Goal: Task Accomplishment & Management: Use online tool/utility

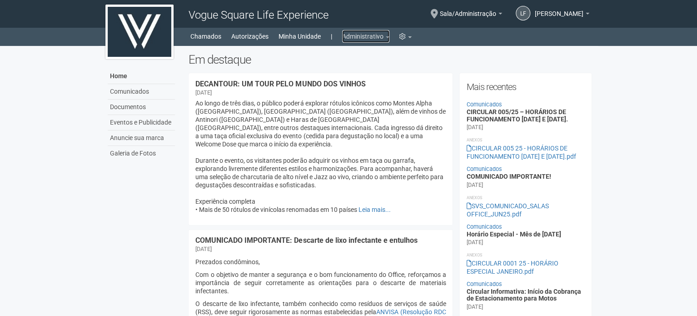
click at [355, 40] on link "Administrativo" at bounding box center [365, 36] width 47 height 13
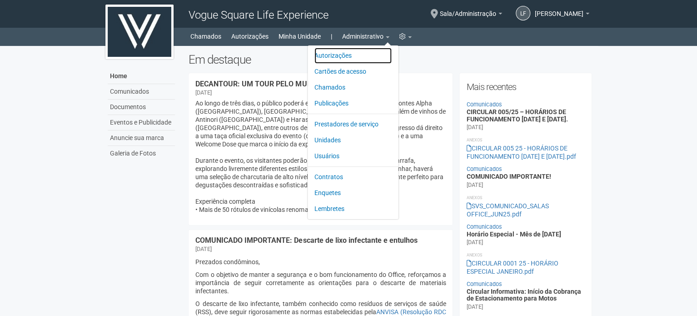
click at [342, 57] on link "Autorizações" at bounding box center [352, 56] width 77 height 16
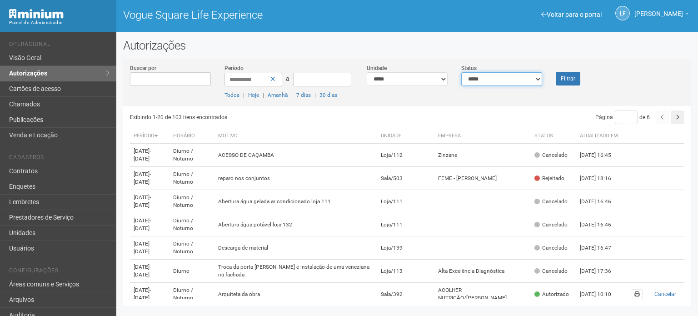
click at [474, 77] on select "**********" at bounding box center [501, 79] width 81 height 14
select select "*"
click at [461, 72] on select "**********" at bounding box center [501, 79] width 81 height 14
click at [569, 79] on button "Filtrar" at bounding box center [568, 79] width 25 height 14
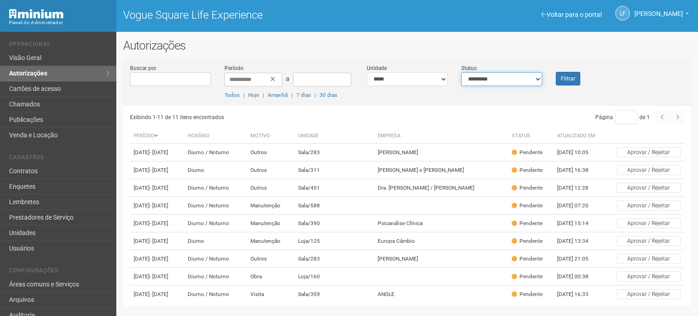
drag, startPoint x: 496, startPoint y: 77, endPoint x: 502, endPoint y: 85, distance: 9.1
click at [496, 77] on select "**********" at bounding box center [501, 79] width 81 height 14
click at [461, 72] on select "**********" at bounding box center [501, 79] width 81 height 14
click at [566, 78] on button "Filtrar" at bounding box center [568, 79] width 25 height 14
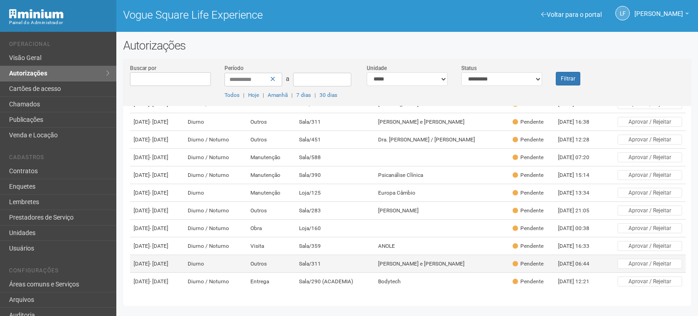
scroll to position [107, 0]
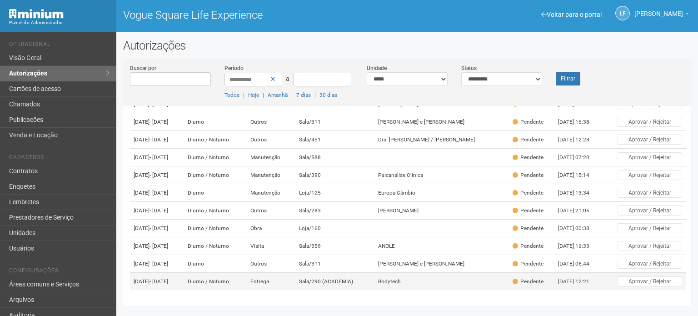
click at [247, 279] on td "Diurno / Noturno" at bounding box center [215, 282] width 63 height 18
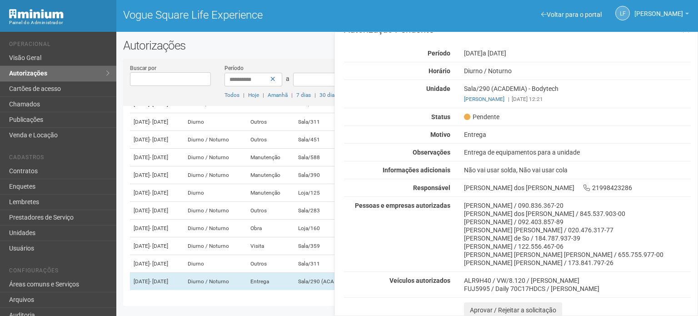
scroll to position [17, 0]
click at [477, 308] on button "Aprovar / Rejeitar a solicitação" at bounding box center [513, 309] width 98 height 15
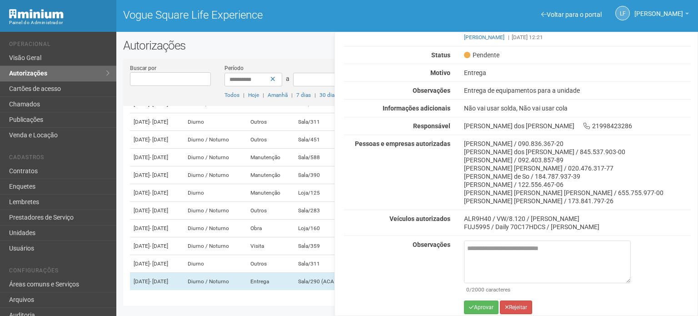
scroll to position [82, 0]
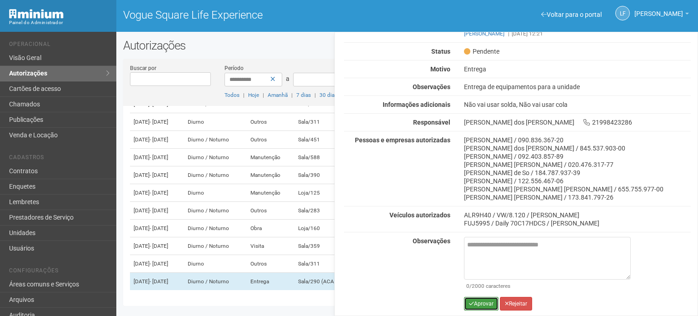
click at [478, 303] on button "Aprovar" at bounding box center [481, 304] width 35 height 14
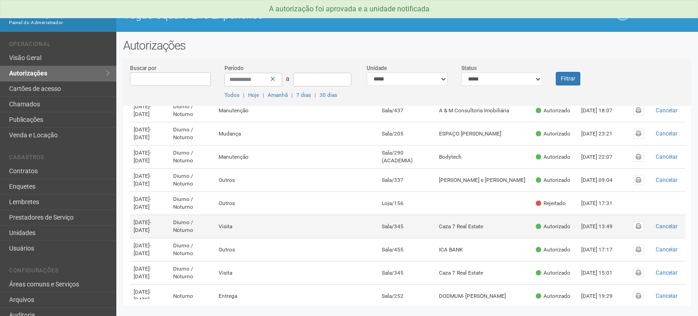
scroll to position [273, 0]
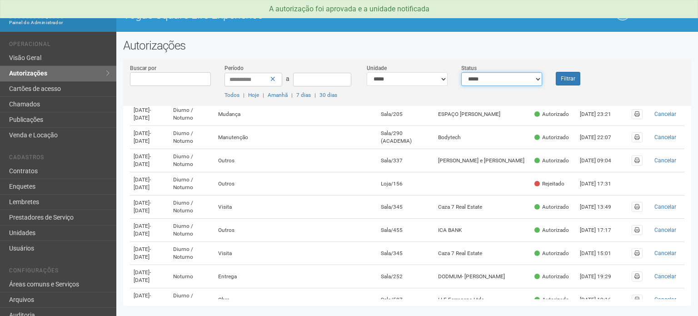
drag, startPoint x: 531, startPoint y: 79, endPoint x: 523, endPoint y: 84, distance: 9.5
click at [531, 79] on select "**********" at bounding box center [501, 79] width 81 height 14
select select "*"
click at [461, 72] on select "**********" at bounding box center [501, 79] width 81 height 14
click at [558, 77] on button "Filtrar" at bounding box center [568, 79] width 25 height 14
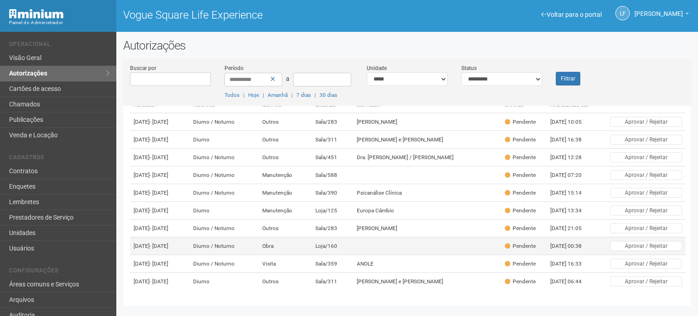
scroll to position [85, 0]
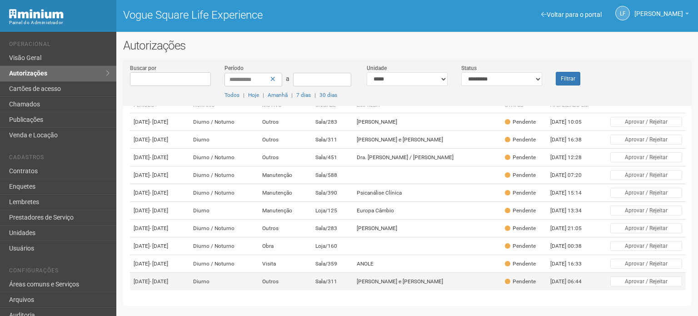
click at [241, 282] on td "Diurno" at bounding box center [223, 282] width 69 height 18
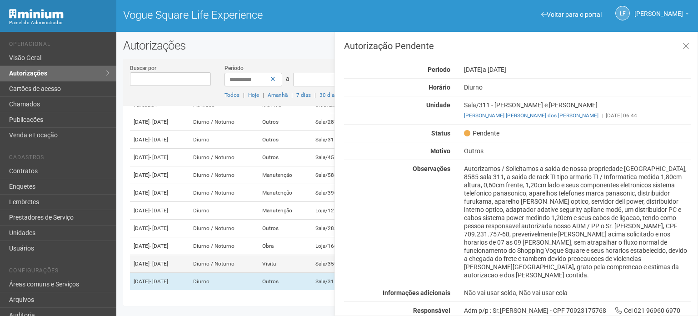
click at [238, 259] on td "Diurno / Noturno" at bounding box center [223, 264] width 69 height 18
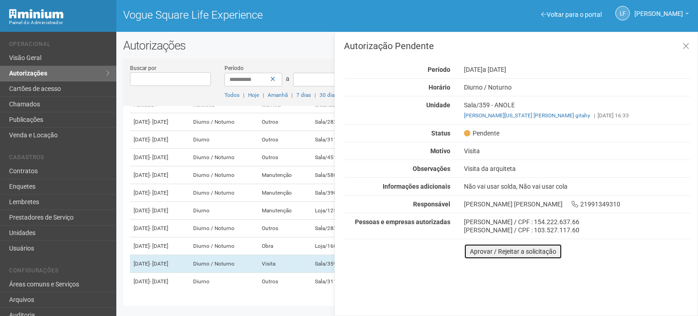
click at [478, 249] on button "Aprovar / Rejeitar a solicitação" at bounding box center [513, 251] width 98 height 15
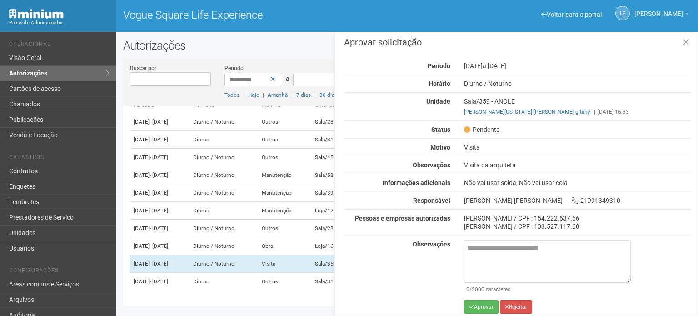
scroll to position [7, 0]
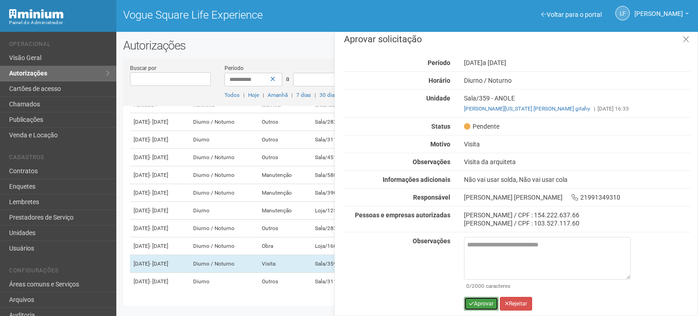
click at [479, 305] on button "Aprovar" at bounding box center [481, 304] width 35 height 14
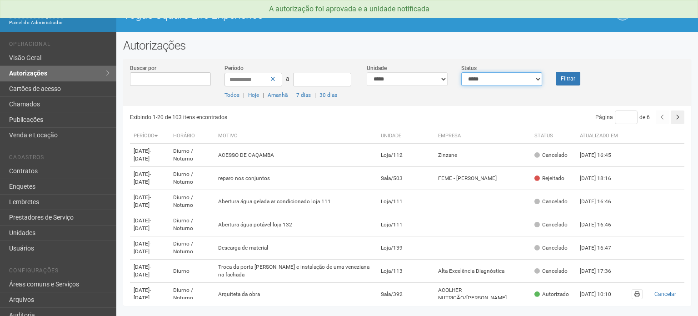
click at [520, 78] on select "**********" at bounding box center [501, 79] width 81 height 14
select select "*"
click at [461, 72] on select "**********" at bounding box center [501, 79] width 81 height 14
click at [564, 83] on button "Filtrar" at bounding box center [568, 79] width 25 height 14
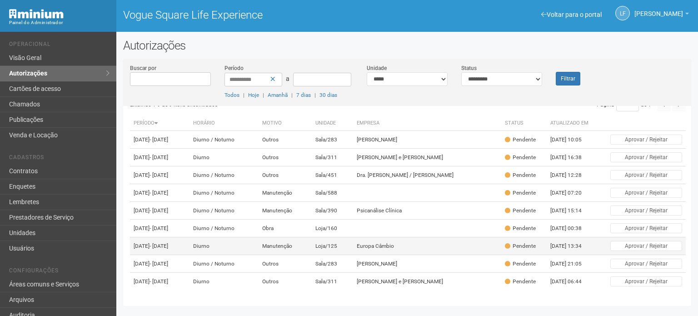
scroll to position [61, 0]
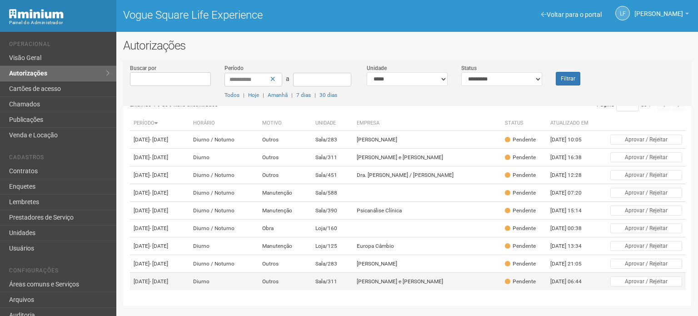
click at [291, 273] on td "Outros" at bounding box center [285, 282] width 53 height 18
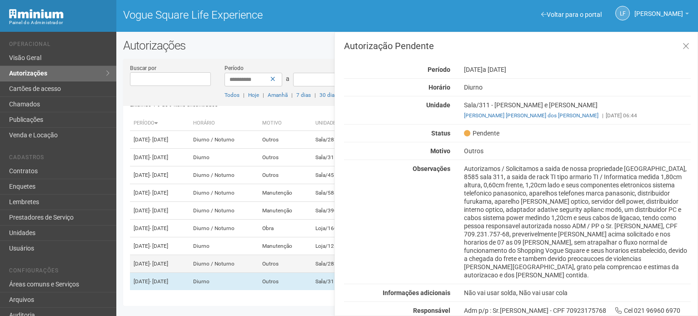
click at [224, 263] on td "Diurno / Noturno" at bounding box center [223, 264] width 69 height 18
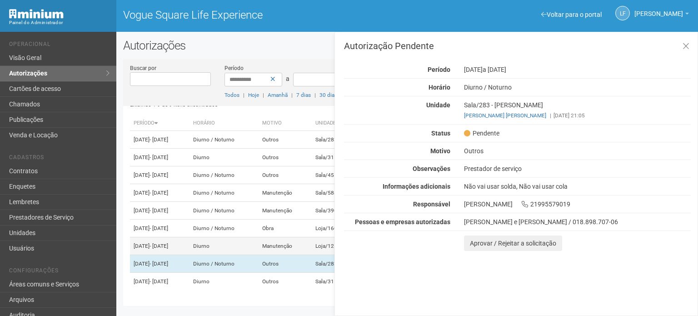
click at [258, 237] on td "Diurno" at bounding box center [223, 246] width 69 height 18
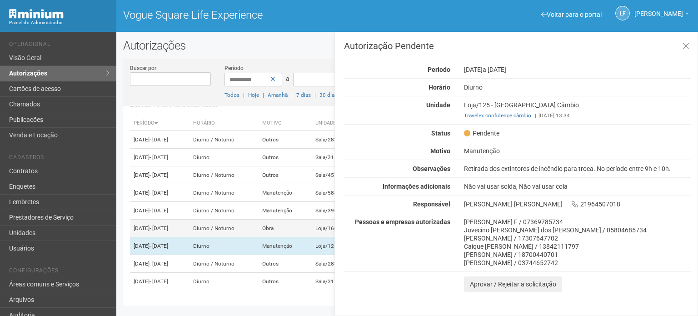
click at [242, 219] on td "Diurno / Noturno" at bounding box center [223, 228] width 69 height 18
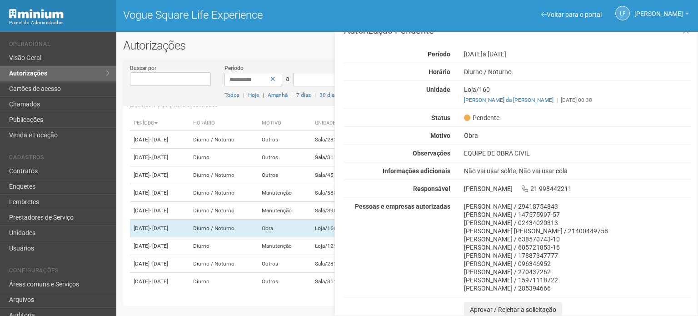
scroll to position [16, 0]
click at [471, 305] on button "Aprovar / Rejeitar a solicitação" at bounding box center [513, 308] width 98 height 15
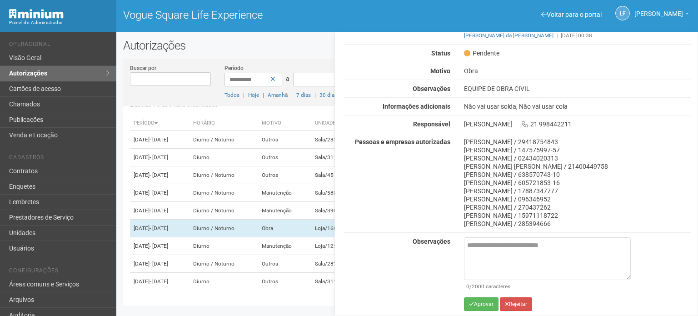
scroll to position [80, 0]
click at [474, 303] on button "Aprovar" at bounding box center [481, 304] width 35 height 14
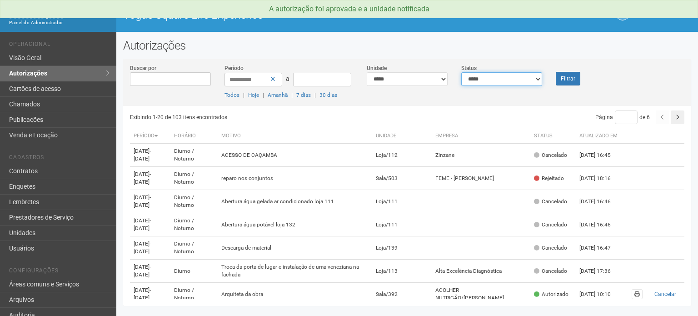
click at [515, 79] on select "**********" at bounding box center [501, 79] width 81 height 14
select select "*"
click at [461, 72] on select "**********" at bounding box center [501, 79] width 81 height 14
click at [562, 78] on button "Filtrar" at bounding box center [568, 79] width 25 height 14
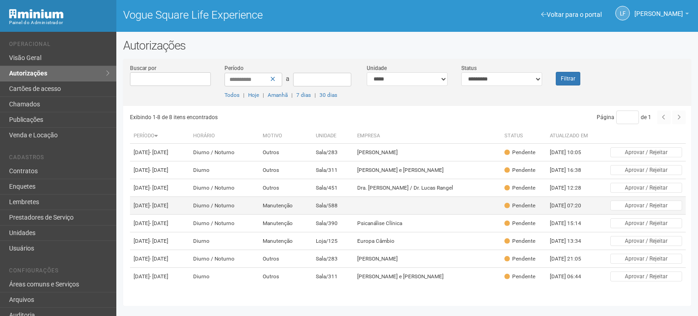
scroll to position [38, 0]
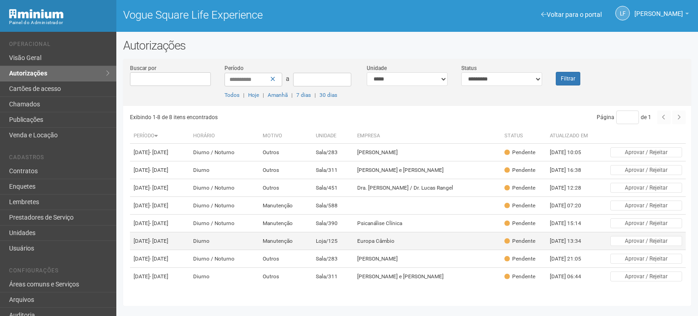
click at [354, 232] on td "Loja/125" at bounding box center [332, 241] width 41 height 18
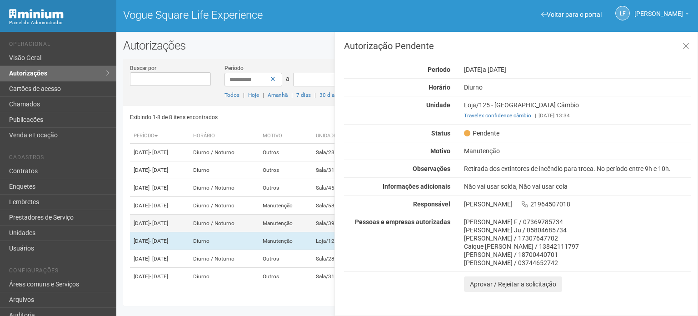
click at [293, 214] on td "Manutenção" at bounding box center [285, 223] width 53 height 18
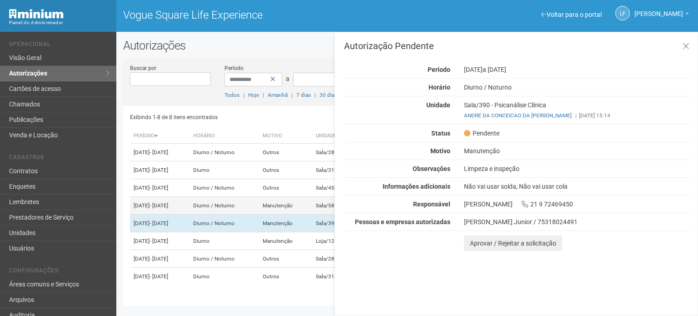
click at [258, 197] on td "Diurno / Noturno" at bounding box center [224, 206] width 70 height 18
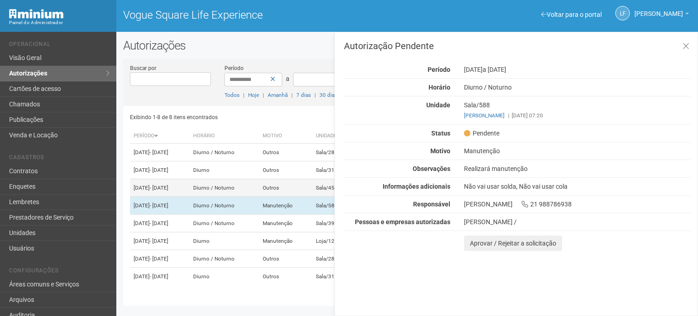
click at [259, 179] on td "Diurno / Noturno" at bounding box center [224, 188] width 70 height 18
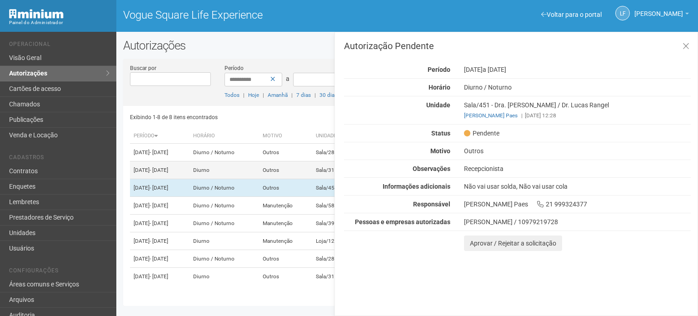
click at [247, 161] on td "Diurno" at bounding box center [224, 170] width 70 height 18
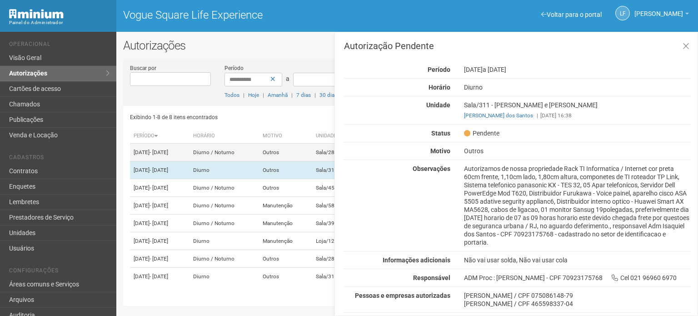
click at [240, 144] on td "Diurno / Noturno" at bounding box center [224, 153] width 70 height 18
